Goal: Transaction & Acquisition: Purchase product/service

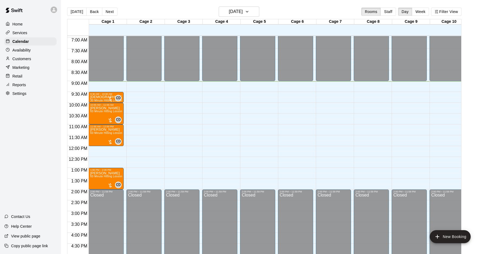
scroll to position [151, 0]
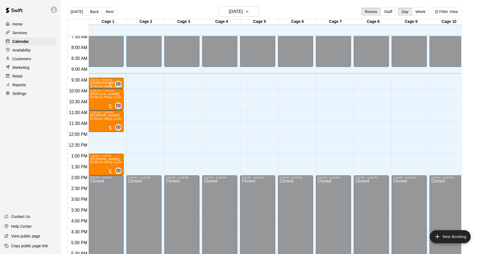
scroll to position [164, 0]
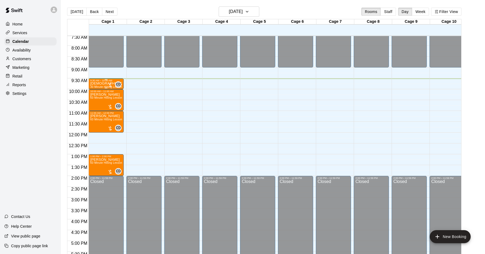
click at [111, 85] on div at bounding box center [110, 84] width 5 height 5
click at [112, 97] on img "edit" at bounding box center [113, 100] width 6 height 6
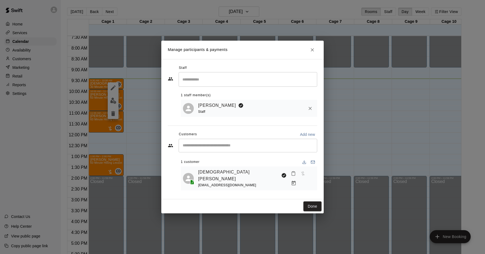
click at [297, 180] on icon "Manage bookings & payment" at bounding box center [293, 182] width 5 height 5
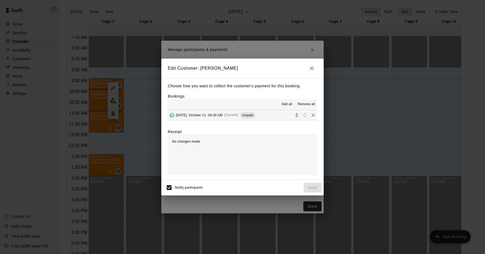
click at [229, 115] on span "(Current)" at bounding box center [231, 115] width 14 height 4
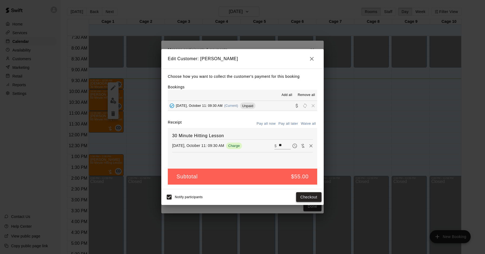
click at [312, 195] on button "Checkout" at bounding box center [308, 197] width 25 height 10
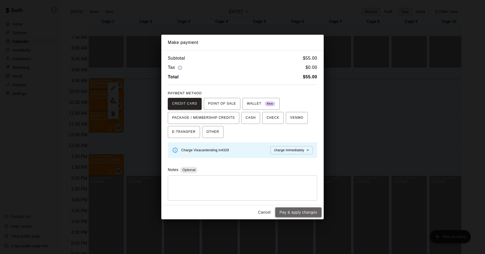
click at [305, 211] on button "Pay & apply changes" at bounding box center [298, 212] width 46 height 10
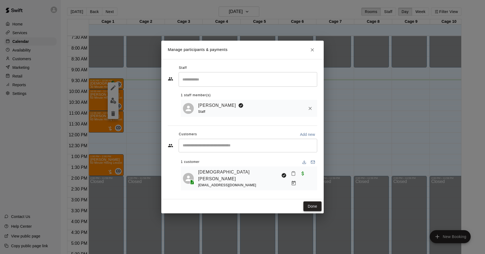
click at [315, 201] on button "Done" at bounding box center [313, 206] width 18 height 10
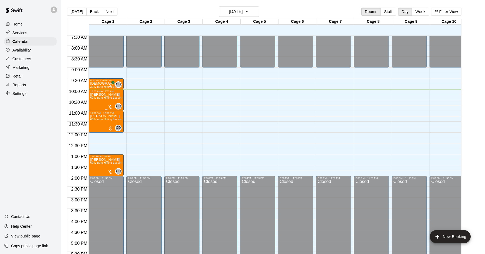
click at [111, 107] on div at bounding box center [110, 106] width 5 height 5
click at [112, 120] on img "edit" at bounding box center [113, 122] width 6 height 6
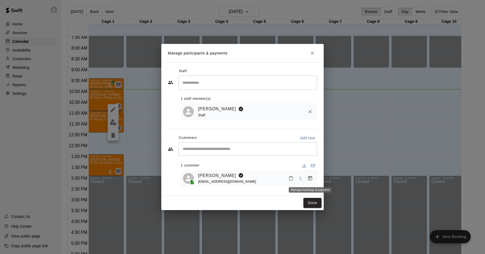
click at [309, 178] on icon "Manage bookings & payment" at bounding box center [310, 177] width 5 height 5
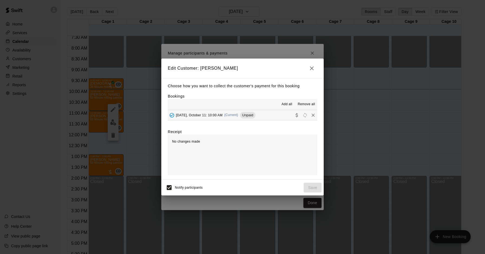
click at [213, 112] on div "Saturday, October 11: 10:00 AM (Current) Unpaid" at bounding box center [212, 115] width 88 height 8
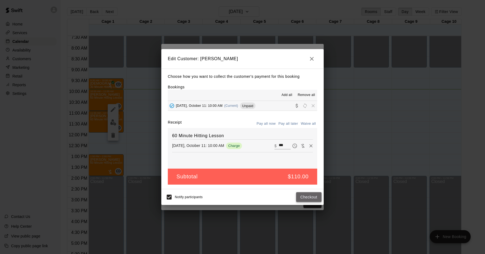
click at [301, 196] on button "Checkout" at bounding box center [308, 197] width 25 height 10
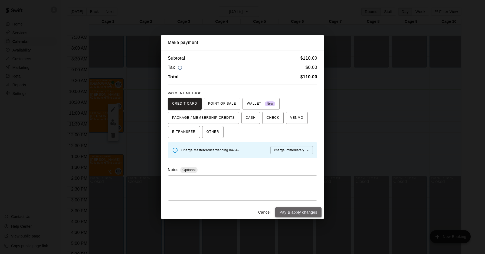
click at [305, 209] on button "Pay & apply changes" at bounding box center [298, 212] width 46 height 10
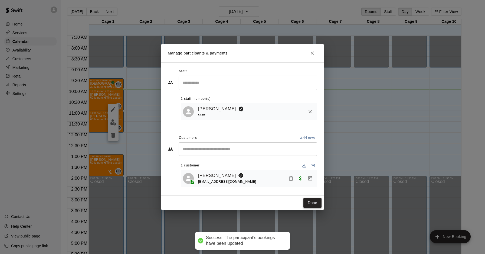
click at [310, 205] on button "Done" at bounding box center [313, 203] width 18 height 10
